Goal: Task Accomplishment & Management: Complete application form

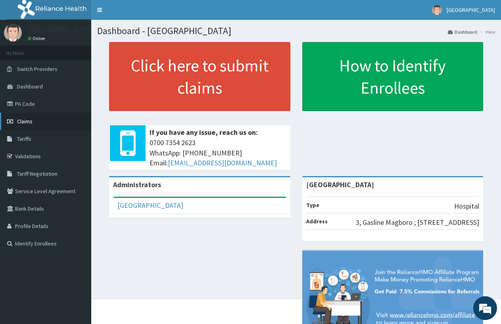
click at [20, 123] on span "Claims" at bounding box center [24, 121] width 15 height 7
click at [18, 122] on span "Claims" at bounding box center [24, 121] width 15 height 7
click at [18, 120] on span "Claims" at bounding box center [24, 121] width 15 height 7
